Goal: Information Seeking & Learning: Learn about a topic

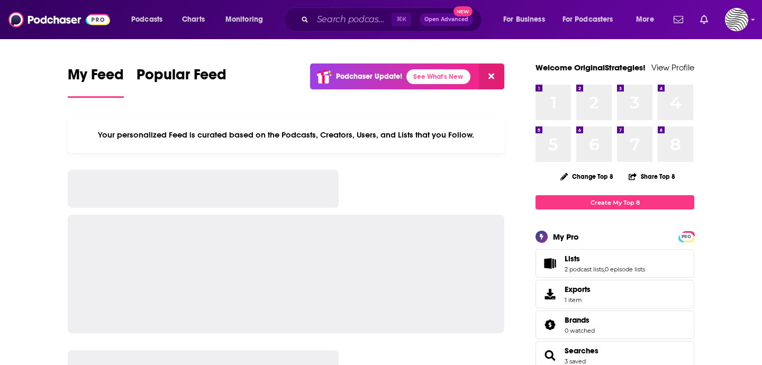
click at [374, 19] on input "Search podcasts, credits, & more..." at bounding box center [352, 19] width 79 height 17
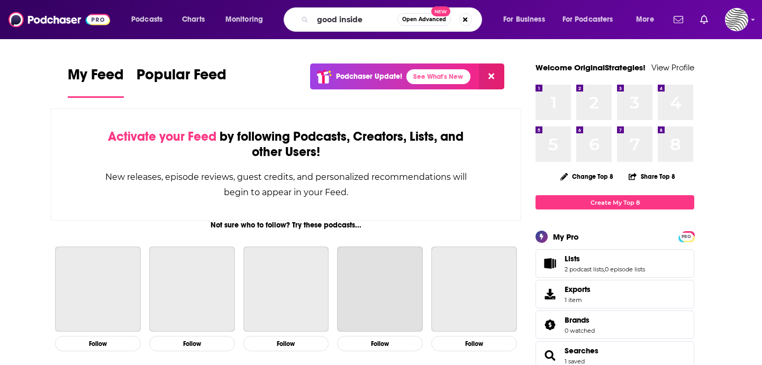
type input "good inside"
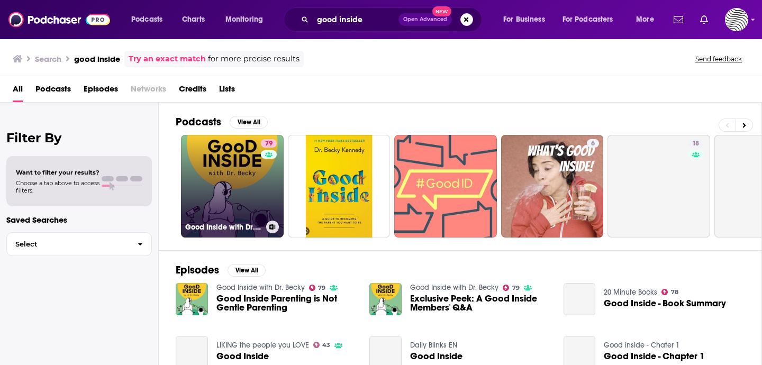
click at [233, 199] on link "79 Good Inside with Dr. [PERSON_NAME]" at bounding box center [232, 186] width 103 height 103
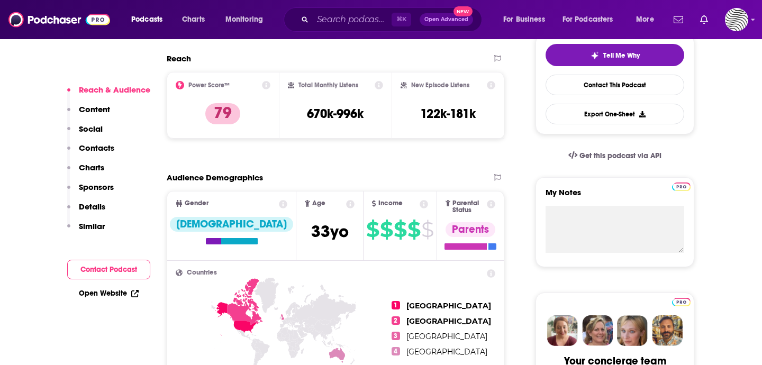
scroll to position [248, 0]
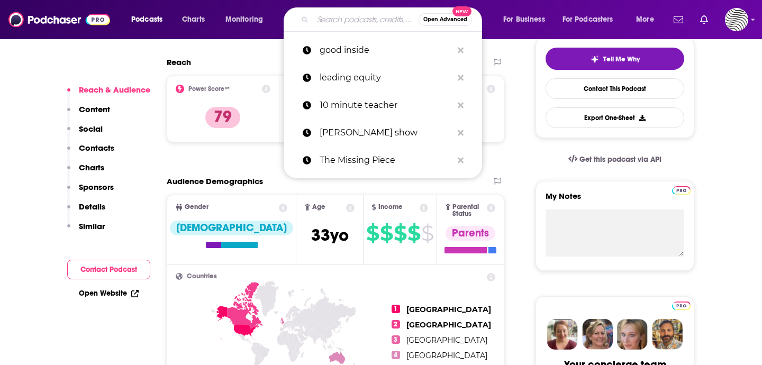
click at [350, 22] on input "Search podcasts, credits, & more..." at bounding box center [366, 19] width 106 height 17
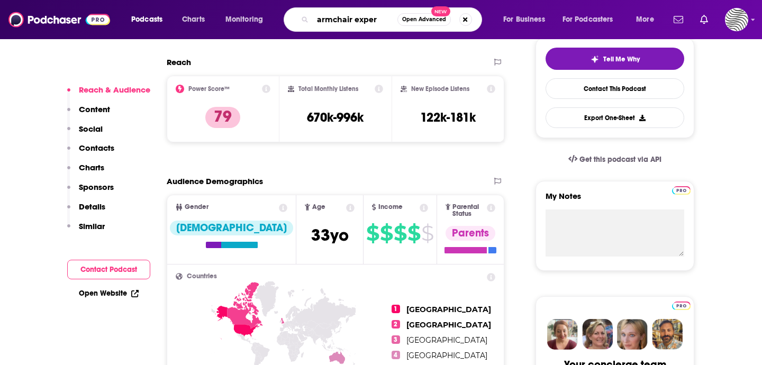
type input "armchair expert"
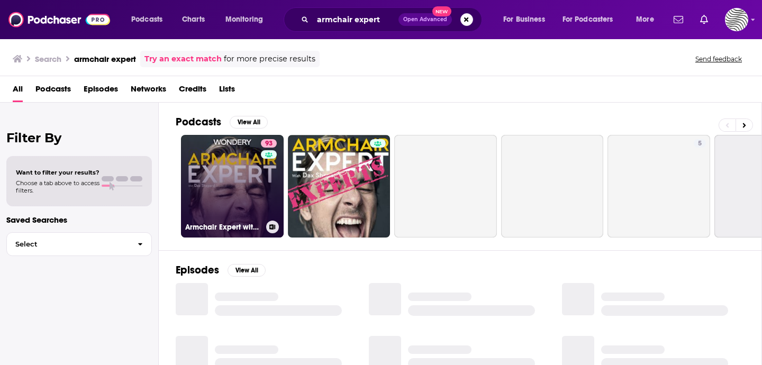
click at [203, 169] on link "93 Armchair Expert with [PERSON_NAME]" at bounding box center [232, 186] width 103 height 103
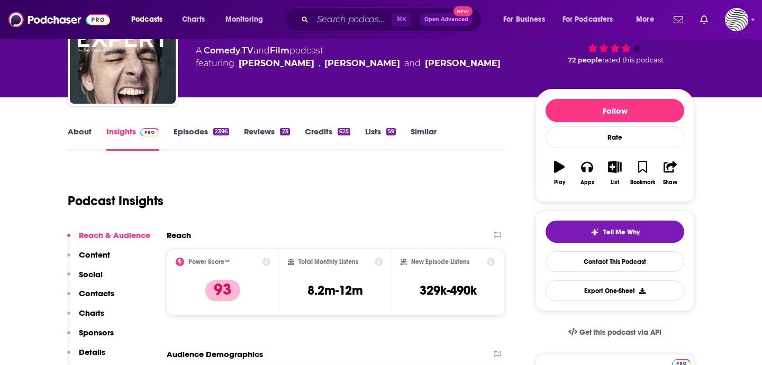
scroll to position [82, 0]
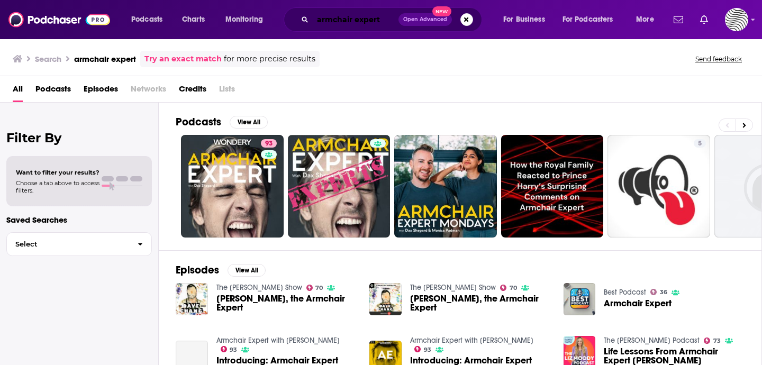
click at [335, 21] on input "armchair expert" at bounding box center [356, 19] width 86 height 17
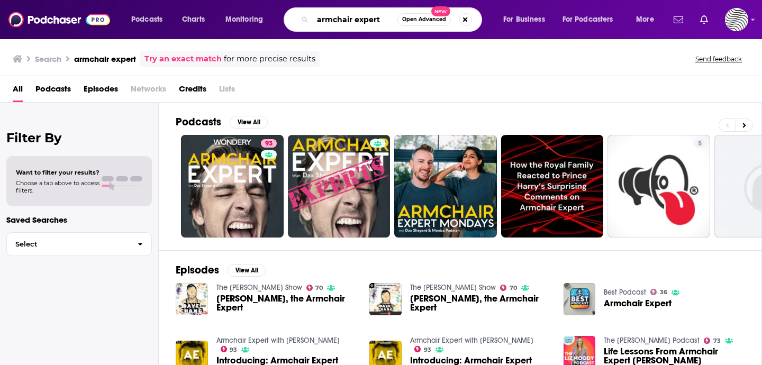
click at [334, 21] on input "armchair expert" at bounding box center [355, 19] width 85 height 17
click at [363, 21] on input "armchair expert" at bounding box center [355, 19] width 85 height 17
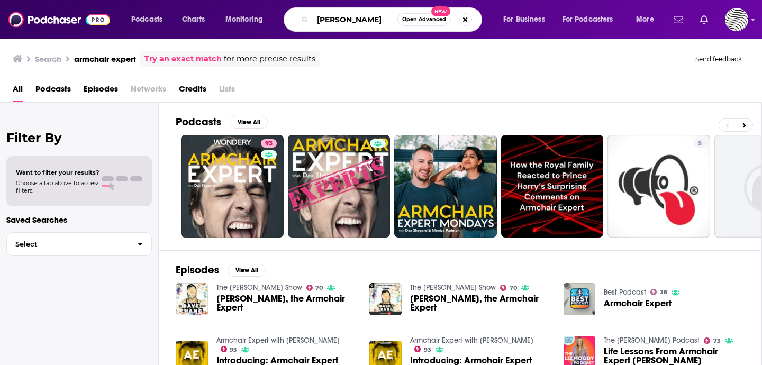
type input "[PERSON_NAME]"
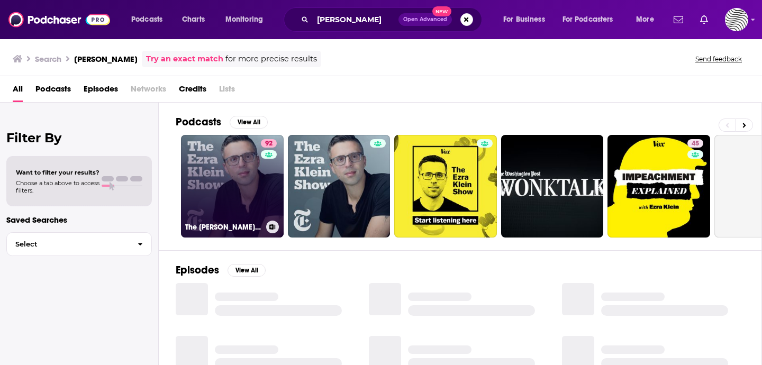
click at [221, 184] on link "92 The [PERSON_NAME] Show" at bounding box center [232, 186] width 103 height 103
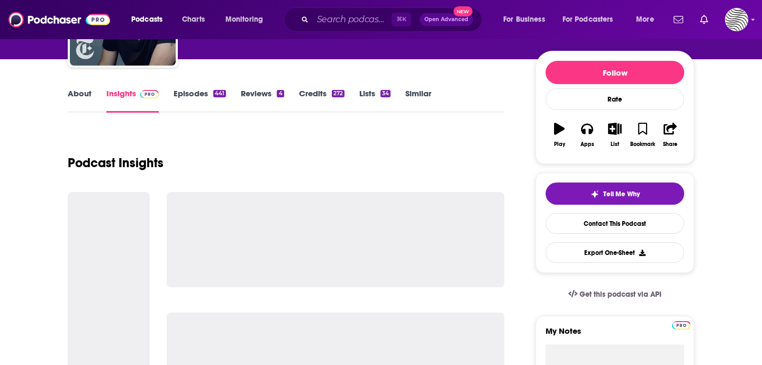
scroll to position [126, 0]
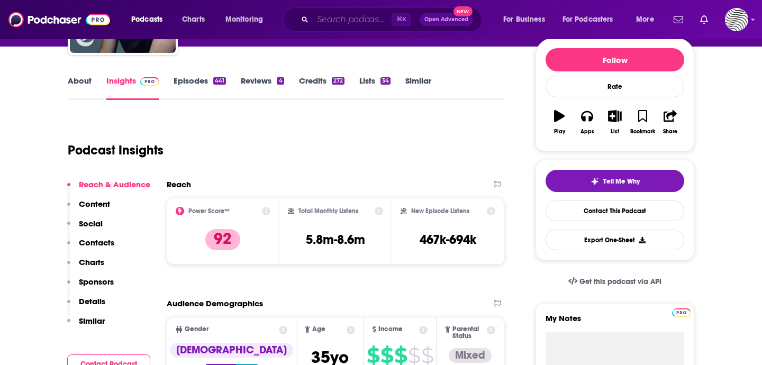
click at [357, 24] on input "Search podcasts, credits, & more..." at bounding box center [352, 19] width 79 height 17
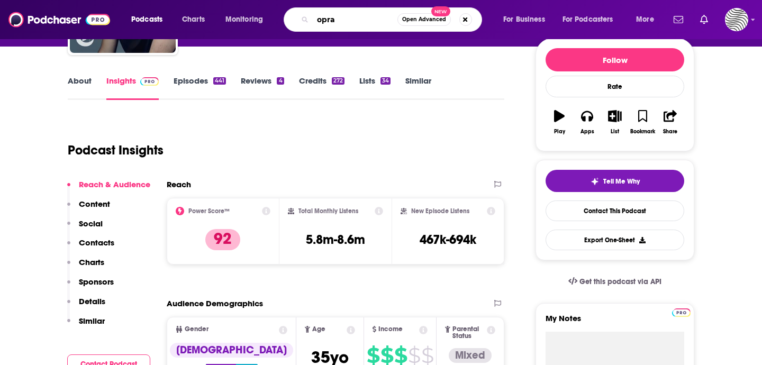
type input "oprah"
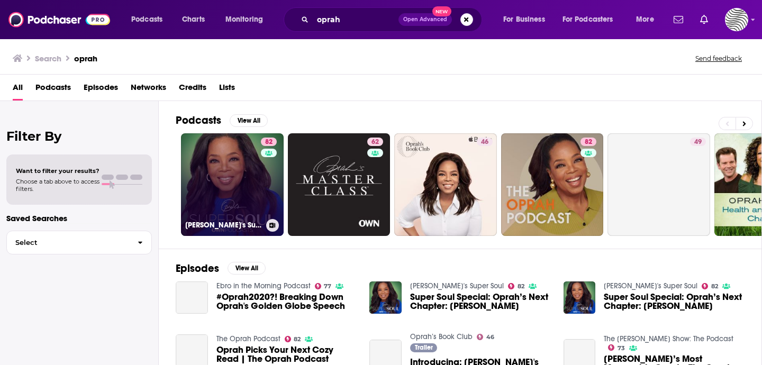
click at [236, 182] on link "82 [PERSON_NAME]'s Super Soul" at bounding box center [232, 184] width 103 height 103
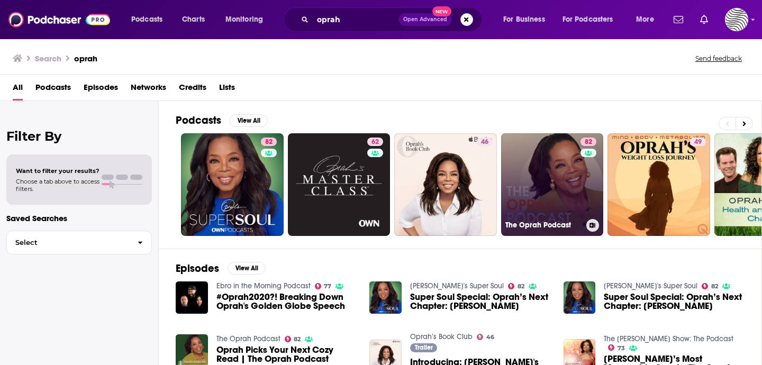
click at [558, 184] on link "82 The Oprah Podcast" at bounding box center [552, 184] width 103 height 103
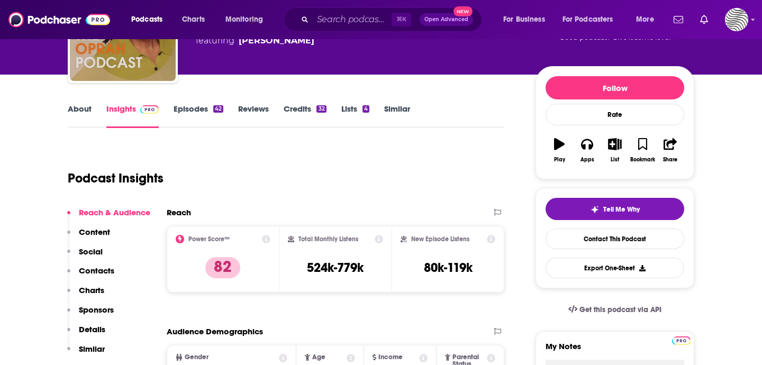
scroll to position [213, 0]
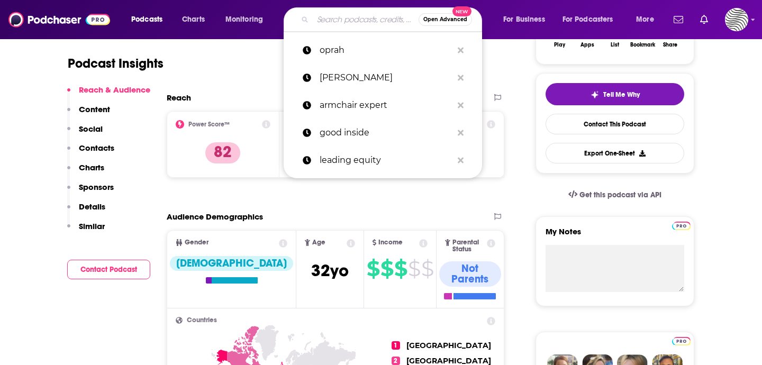
click at [371, 14] on input "Search podcasts, credits, & more..." at bounding box center [366, 19] width 106 height 17
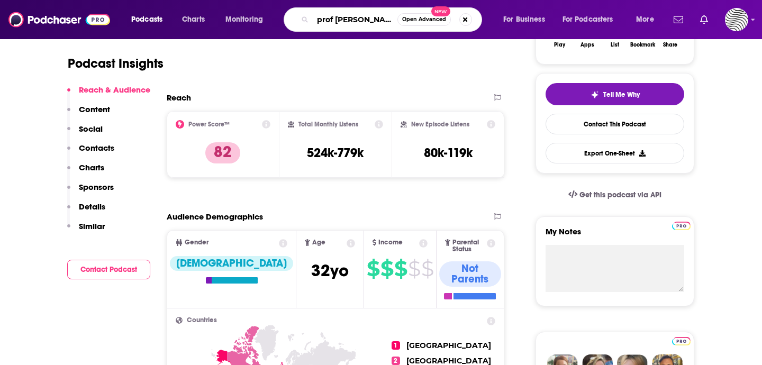
type input "prof [PERSON_NAME]"
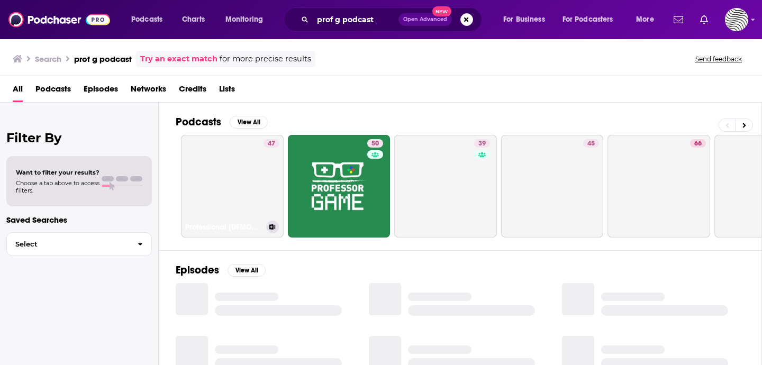
click at [204, 171] on link "47 Professional Goddess Podcast" at bounding box center [232, 186] width 103 height 103
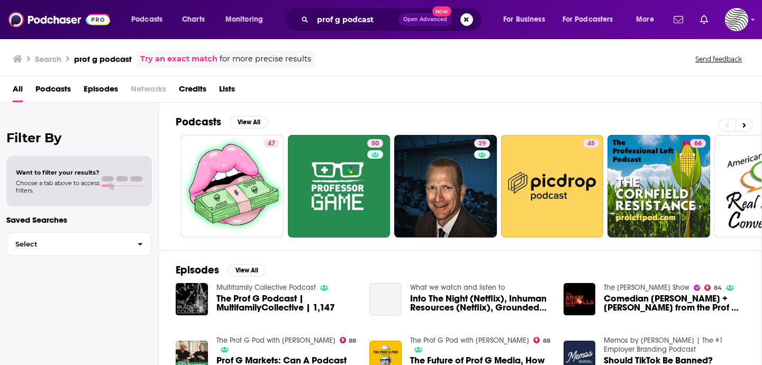
click at [376, 6] on div "Podcasts Charts Monitoring prof g podcast Open Advanced New For Business For Po…" at bounding box center [381, 19] width 762 height 39
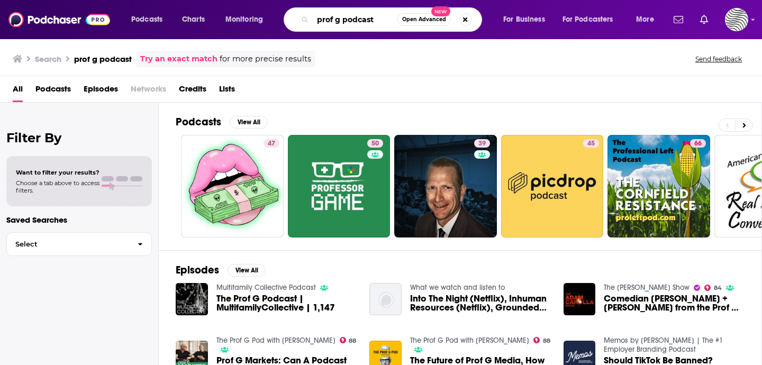
click at [371, 17] on input "prof g podcast" at bounding box center [355, 19] width 85 height 17
click at [370, 17] on input "prof g podcast" at bounding box center [355, 19] width 85 height 17
type input "[PERSON_NAME]"
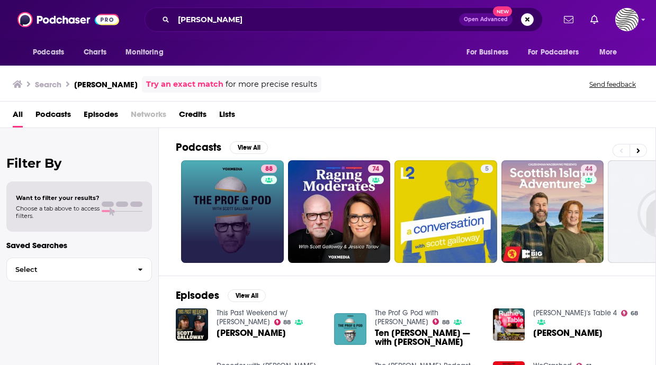
click at [215, 207] on link "88" at bounding box center [232, 211] width 103 height 103
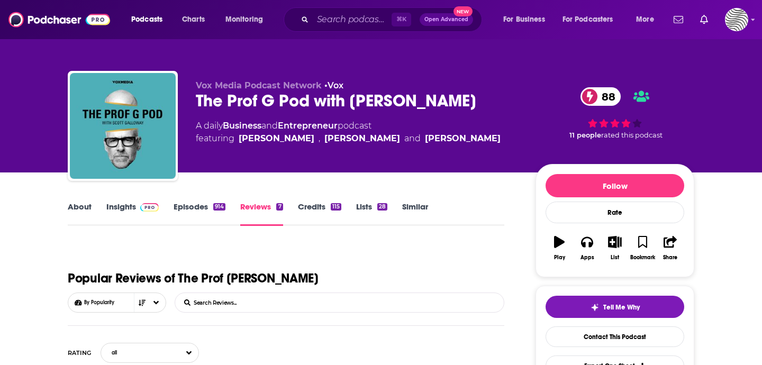
click at [127, 210] on link "Insights" at bounding box center [132, 214] width 52 height 24
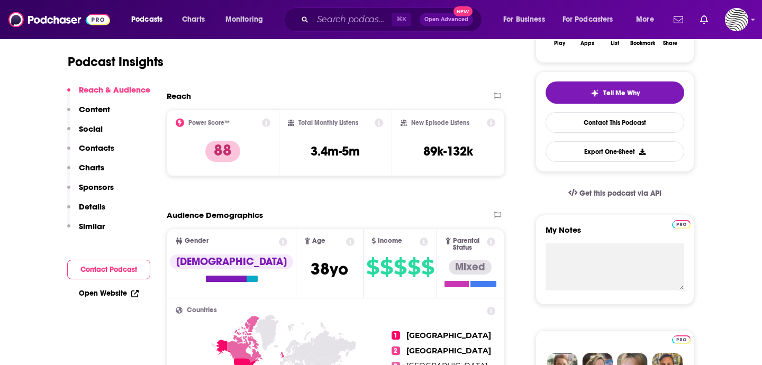
scroll to position [203, 0]
